Goal: Task Accomplishment & Management: Manage account settings

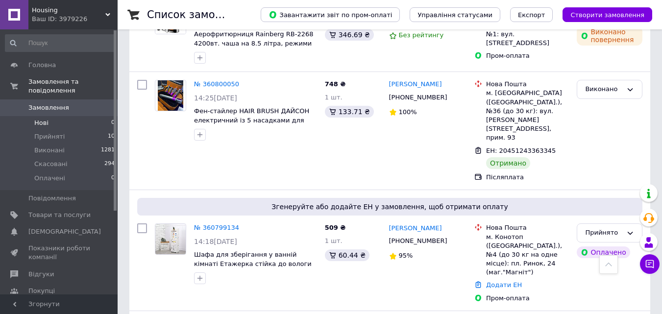
scroll to position [980, 0]
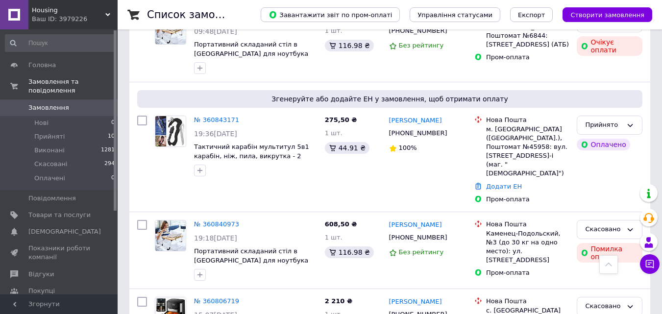
click at [39, 103] on span "Замовлення" at bounding box center [48, 107] width 41 height 9
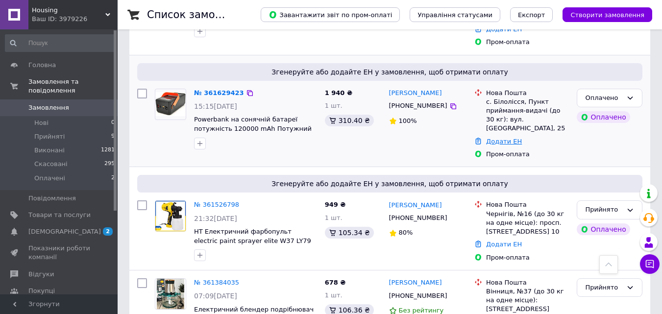
scroll to position [245, 0]
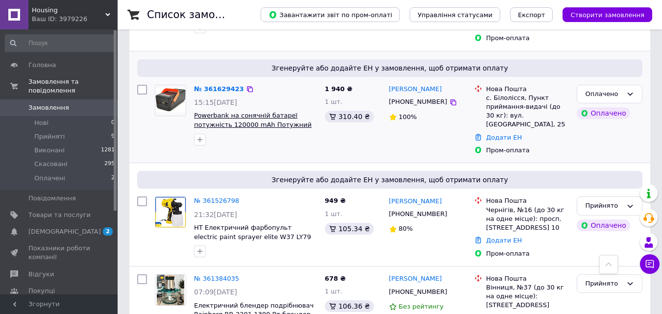
click at [267, 113] on span "Powerbank на сонячній батареї потужність 120000 mAh Потужний Повербанк YM-639 C…" at bounding box center [253, 129] width 119 height 35
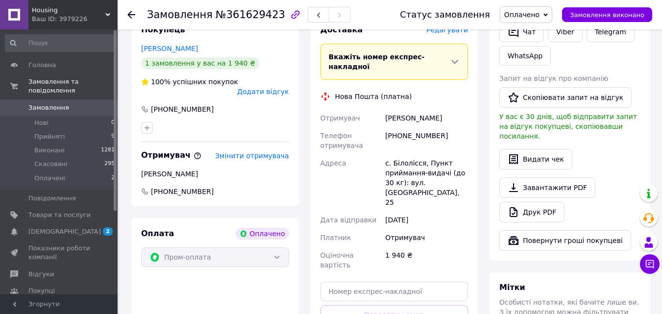
scroll to position [258, 0]
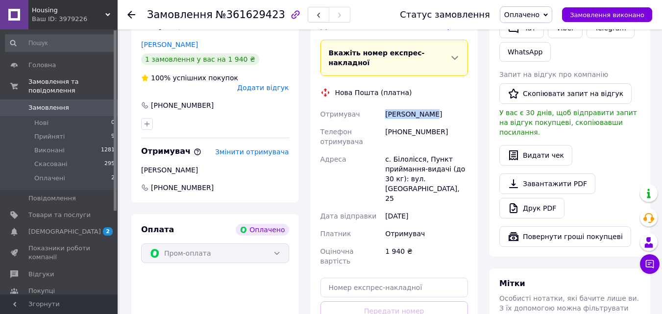
drag, startPoint x: 435, startPoint y: 95, endPoint x: 386, endPoint y: 98, distance: 49.1
click at [386, 105] on div "Жаркова Юлія" at bounding box center [426, 114] width 87 height 18
copy div "Жаркова Юлія"
drag, startPoint x: 436, startPoint y: 114, endPoint x: 386, endPoint y: 117, distance: 50.1
click at [386, 123] on div "+380937384283" at bounding box center [426, 136] width 87 height 27
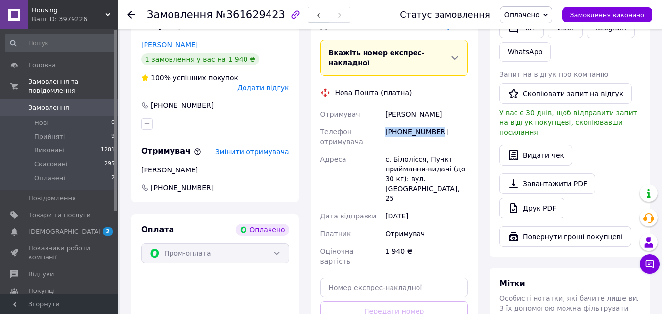
copy div "+380937384283"
drag, startPoint x: 392, startPoint y: 140, endPoint x: 420, endPoint y: 142, distance: 28.0
click at [420, 150] on div "с. Білолісся, Пункт приймання-видачі (до 30 кг): вул. Одеська, 25" at bounding box center [426, 178] width 87 height 57
copy div "Білолісся"
click at [63, 103] on span "Замовлення" at bounding box center [48, 107] width 41 height 9
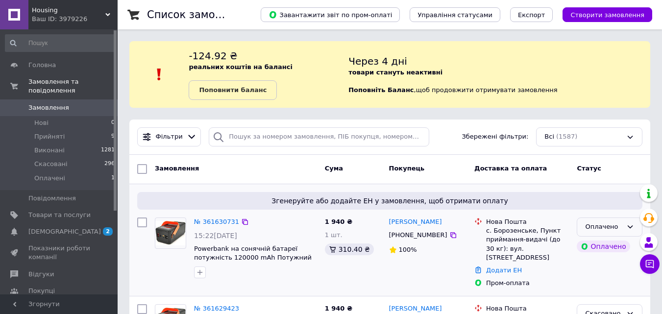
click at [621, 229] on div "Оплачено" at bounding box center [603, 227] width 37 height 10
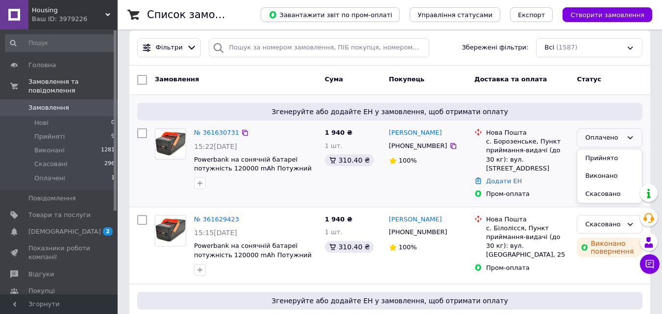
scroll to position [147, 0]
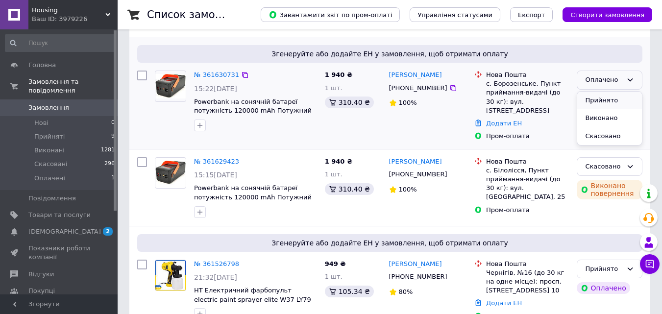
click at [608, 100] on li "Прийнято" at bounding box center [609, 101] width 65 height 18
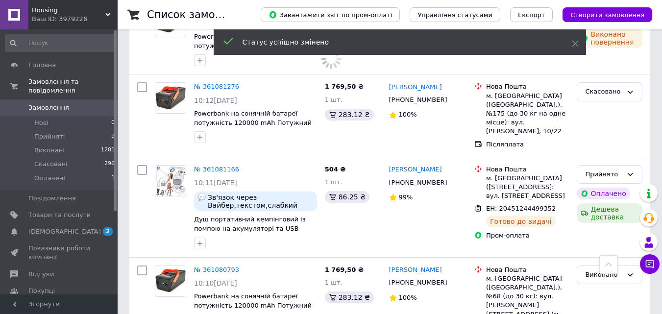
scroll to position [735, 0]
